Goal: Task Accomplishment & Management: Complete application form

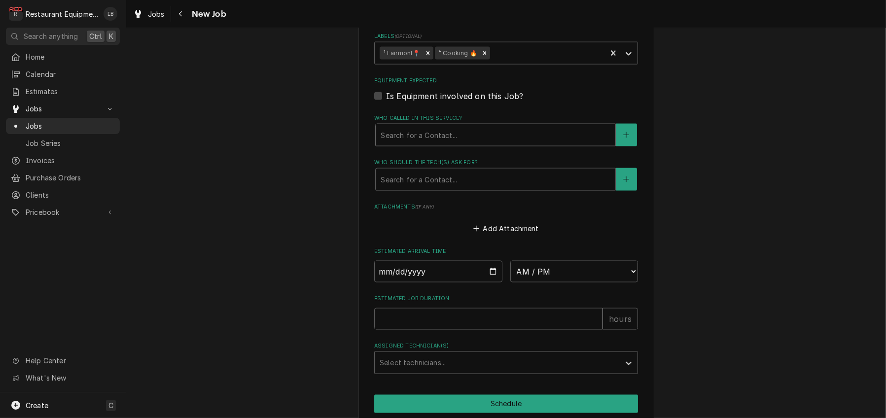
scroll to position [1973, 0]
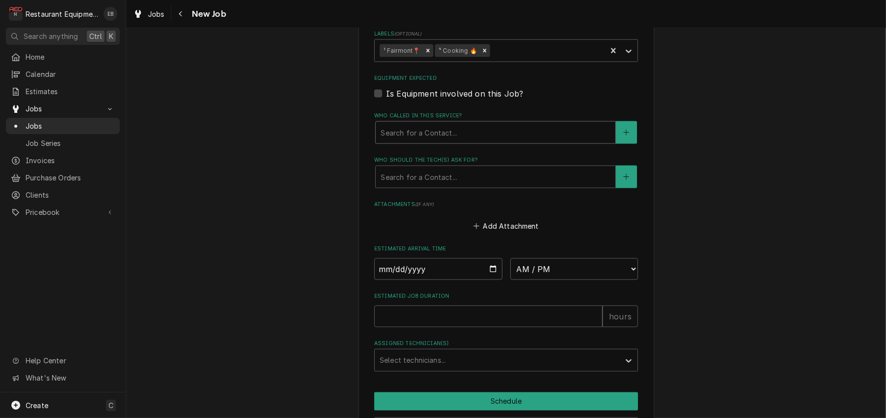
click at [466, 142] on div "Who called in this service?" at bounding box center [496, 133] width 230 height 18
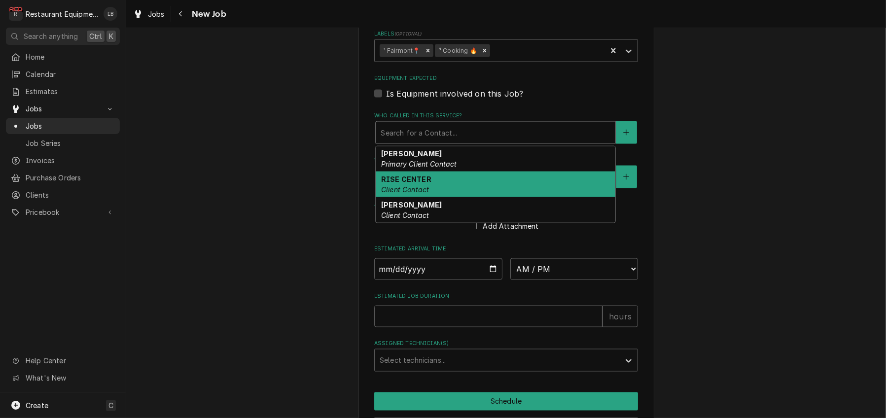
click at [433, 197] on div "RISE CENTER Client Contact" at bounding box center [496, 185] width 240 height 26
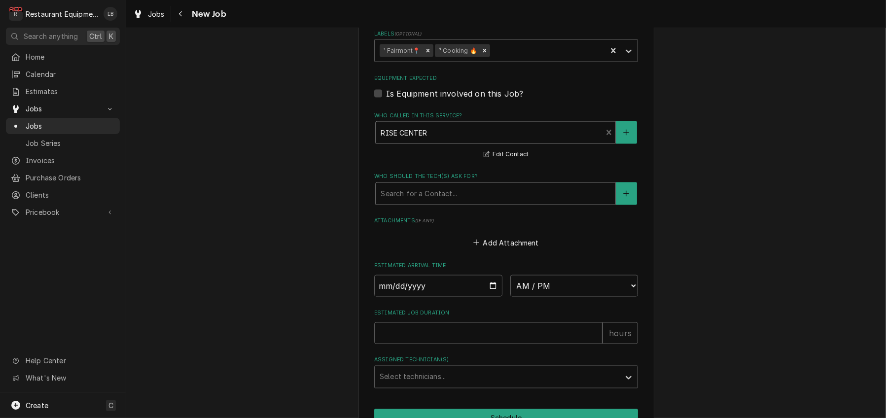
click at [432, 203] on div "Who should the tech(s) ask for?" at bounding box center [496, 194] width 230 height 18
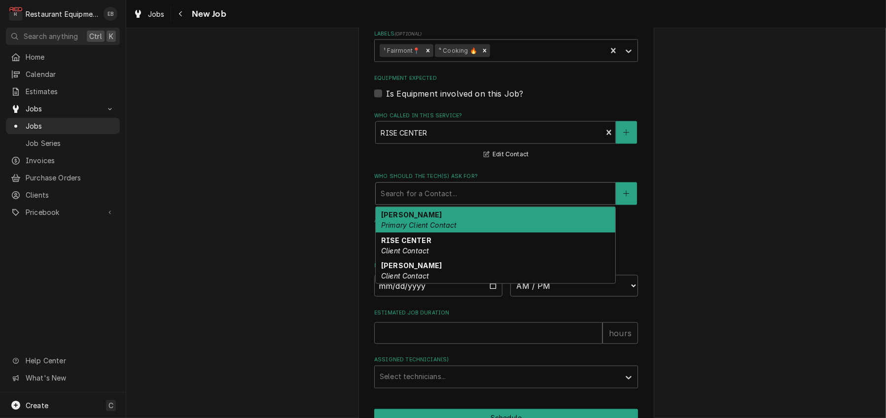
click at [413, 219] on strong "Chris Morra" at bounding box center [411, 215] width 61 height 8
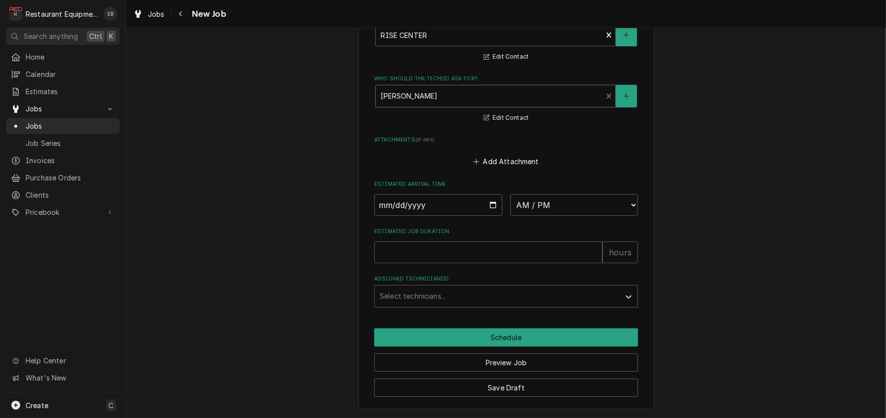
scroll to position [2137, 0]
click at [493, 216] on input "Date" at bounding box center [438, 205] width 128 height 22
type textarea "x"
type input "2025-09-25"
type textarea "x"
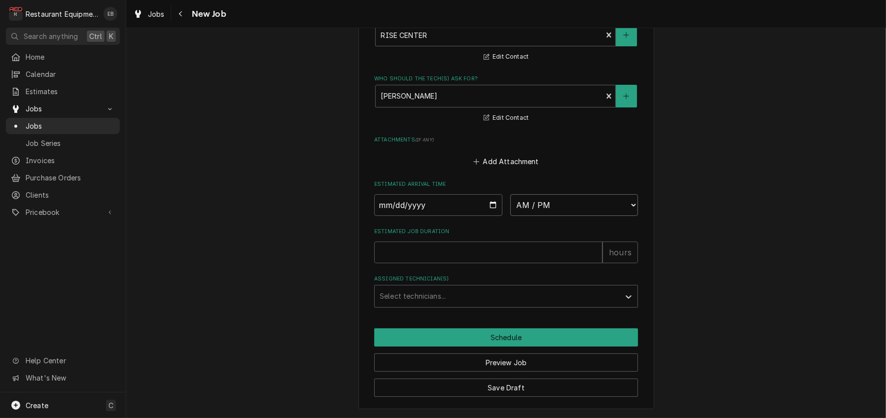
click at [549, 216] on select "AM / PM 6:00 AM 6:15 AM 6:30 AM 6:45 AM 7:00 AM 7:15 AM 7:30 AM 7:45 AM 8:00 AM…" at bounding box center [574, 205] width 128 height 22
select select "08:45:00"
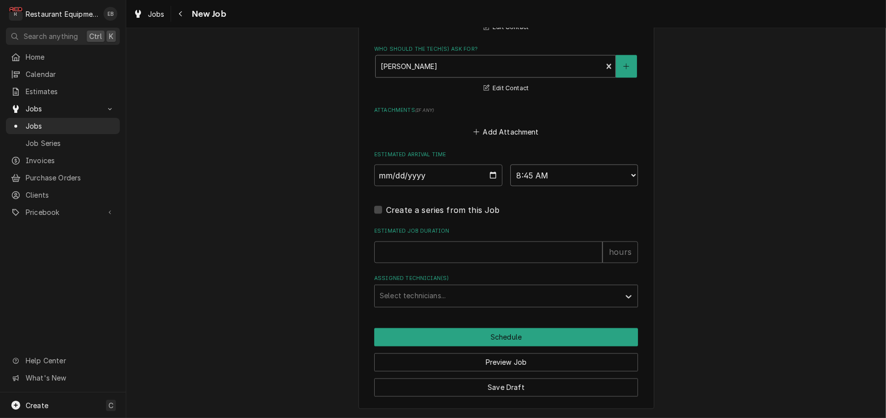
type textarea "x"
click at [602, 186] on select "AM / PM 6:00 AM 6:15 AM 6:30 AM 6:45 AM 7:00 AM 7:15 AM 7:30 AM 7:45 AM 8:00 AM…" at bounding box center [574, 176] width 128 height 22
select select "09:00:00"
click at [510, 186] on select "AM / PM 6:00 AM 6:15 AM 6:30 AM 6:45 AM 7:00 AM 7:15 AM 7:30 AM 7:45 AM 8:00 AM…" at bounding box center [574, 176] width 128 height 22
click at [472, 263] on input "Estimated Job Duration" at bounding box center [488, 253] width 228 height 22
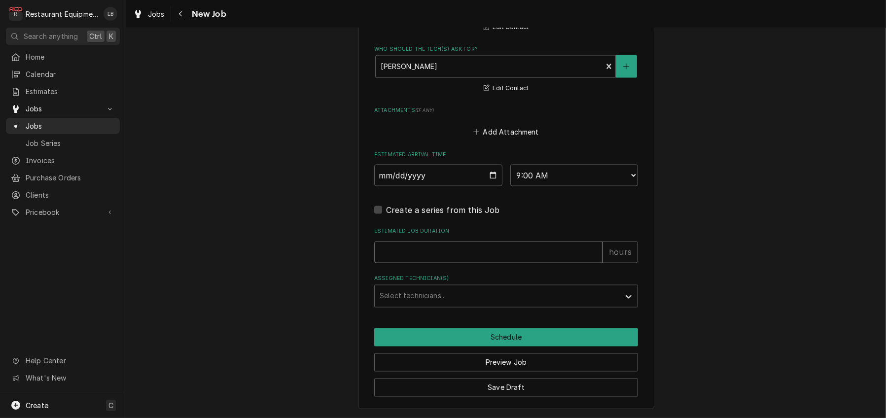
type textarea "x"
type input "2"
type textarea "x"
click at [435, 305] on div "Assigned Technician(s)" at bounding box center [497, 296] width 235 height 18
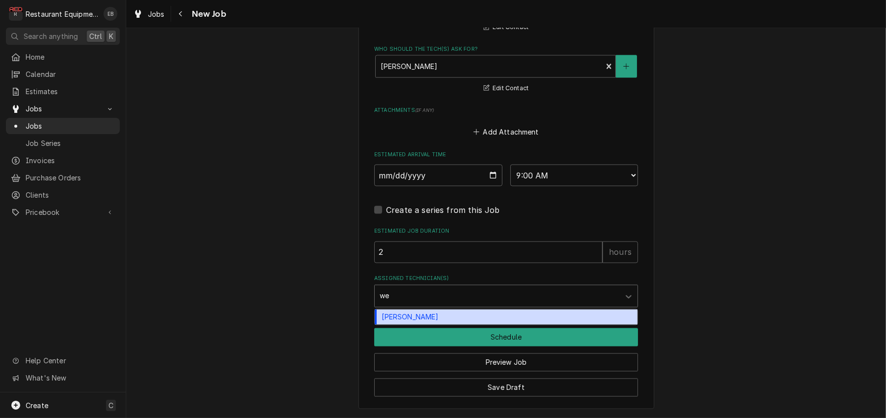
type input "wes"
click at [406, 325] on div "Wesley Fisher" at bounding box center [506, 317] width 263 height 15
type textarea "x"
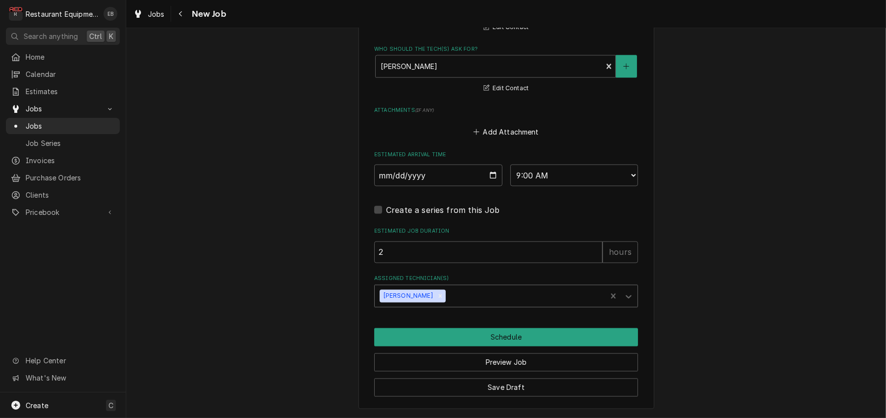
scroll to position [2229, 0]
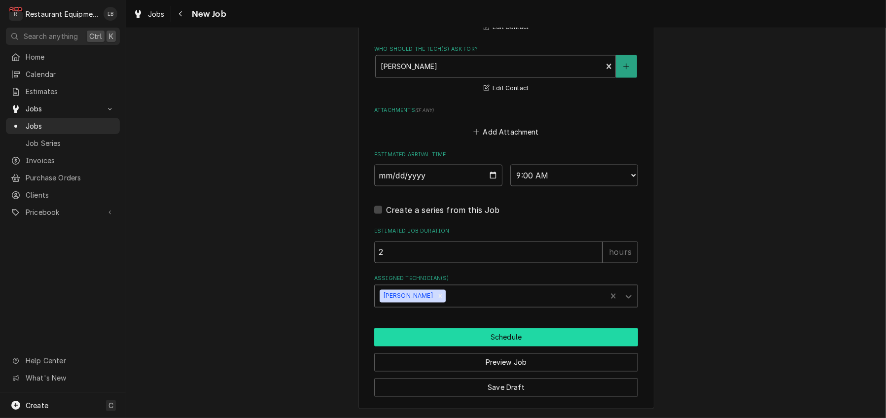
click at [517, 333] on button "Schedule" at bounding box center [506, 337] width 264 height 18
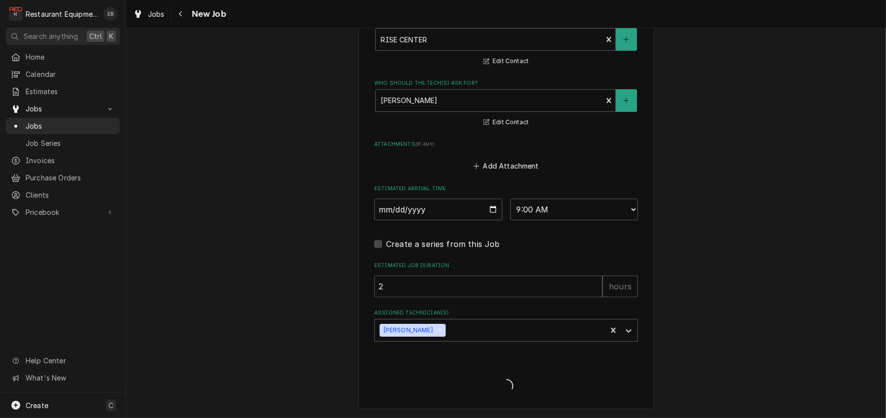
scroll to position [2191, 0]
type textarea "x"
